Goal: Task Accomplishment & Management: Use online tool/utility

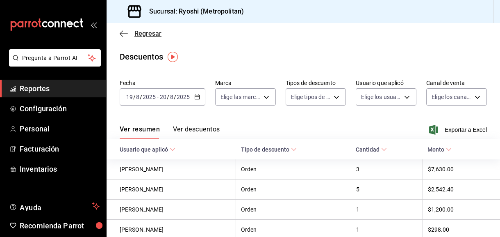
click at [150, 32] on span "Regresar" at bounding box center [147, 34] width 27 height 8
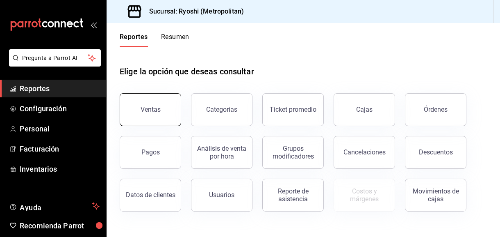
click at [157, 112] on div "Ventas" at bounding box center [151, 109] width 20 height 8
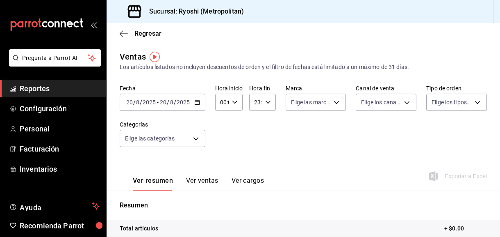
click at [196, 104] on \(Stroke\) "button" at bounding box center [197, 102] width 5 height 5
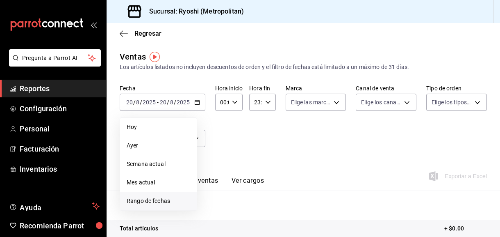
click at [161, 200] on span "Rango de fechas" at bounding box center [159, 200] width 64 height 9
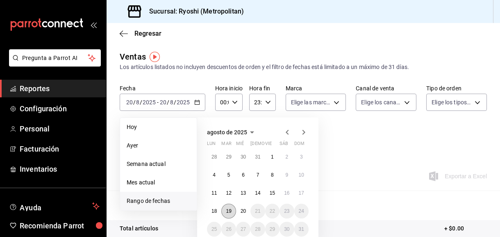
click at [229, 212] on abbr "19" at bounding box center [228, 211] width 5 height 6
click at [239, 212] on button "20" at bounding box center [243, 210] width 14 height 15
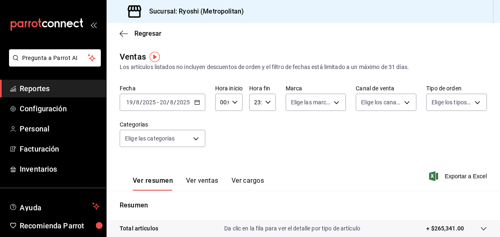
click at [234, 103] on icon "button" at bounding box center [235, 102] width 6 height 6
click at [222, 147] on button "01" at bounding box center [221, 142] width 11 height 16
click at [222, 147] on span "05" at bounding box center [221, 147] width 1 height 7
type input "05:00"
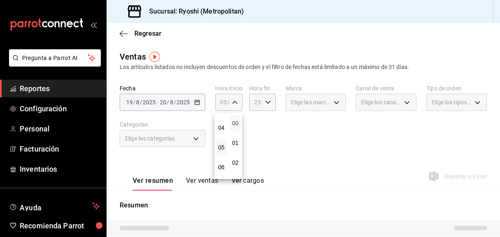
click at [236, 124] on span "00" at bounding box center [235, 123] width 1 height 7
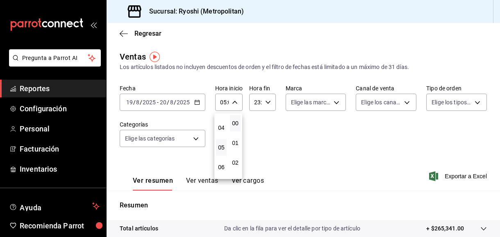
click at [266, 102] on div at bounding box center [250, 118] width 500 height 237
click at [266, 102] on icon "button" at bounding box center [268, 102] width 6 height 6
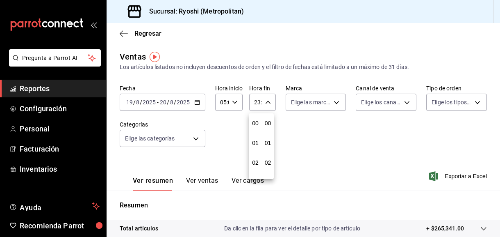
scroll to position [1123, 0]
click at [255, 131] on span "21" at bounding box center [255, 129] width 0 height 7
click at [255, 131] on span "05" at bounding box center [255, 132] width 0 height 7
type input "05:59"
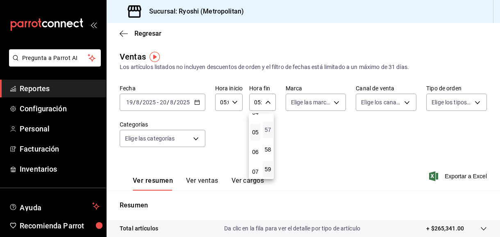
click at [268, 130] on span "57" at bounding box center [268, 129] width 0 height 7
click at [268, 143] on span "01" at bounding box center [268, 142] width 0 height 7
type input "05:01"
click at [455, 179] on div at bounding box center [250, 118] width 500 height 237
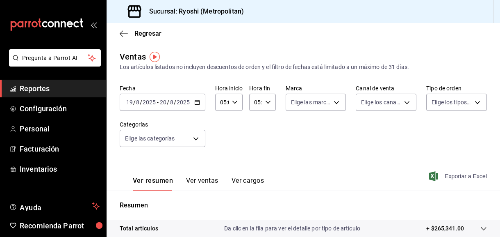
click at [455, 177] on span "Exportar a Excel" at bounding box center [459, 176] width 56 height 10
